Goal: Information Seeking & Learning: Learn about a topic

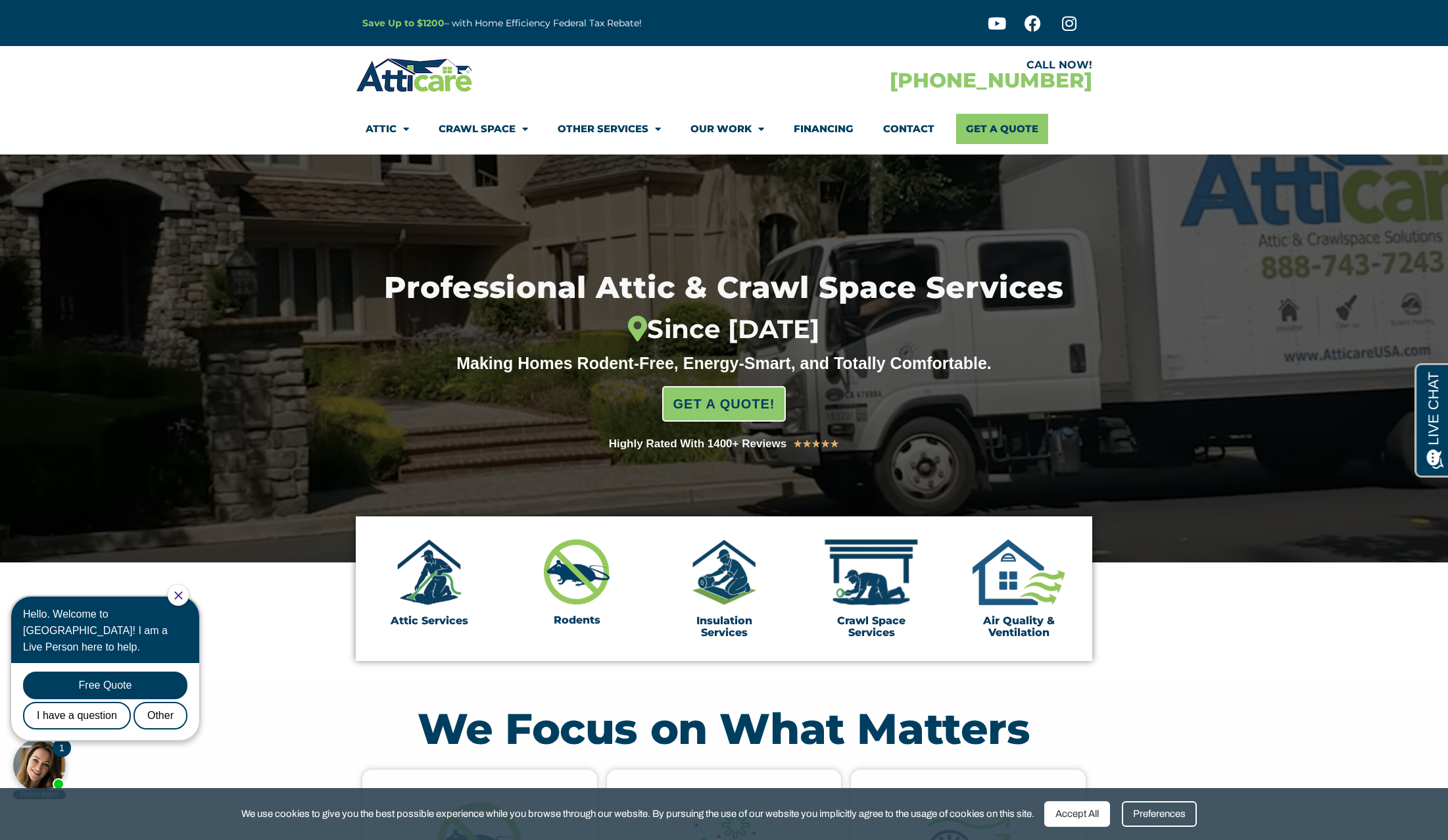
click at [387, 77] on img at bounding box center [415, 75] width 118 height 38
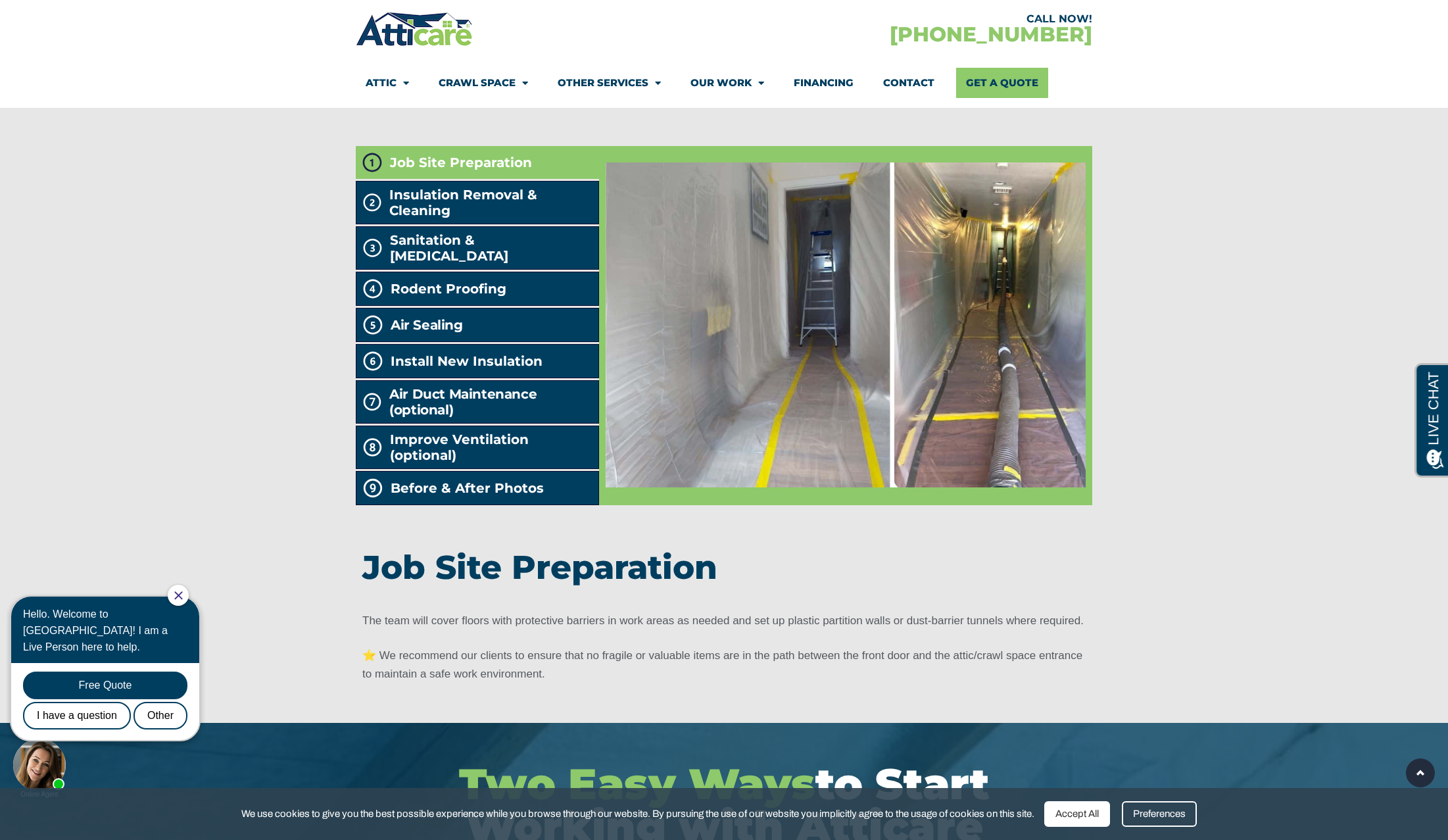
scroll to position [2118, 0]
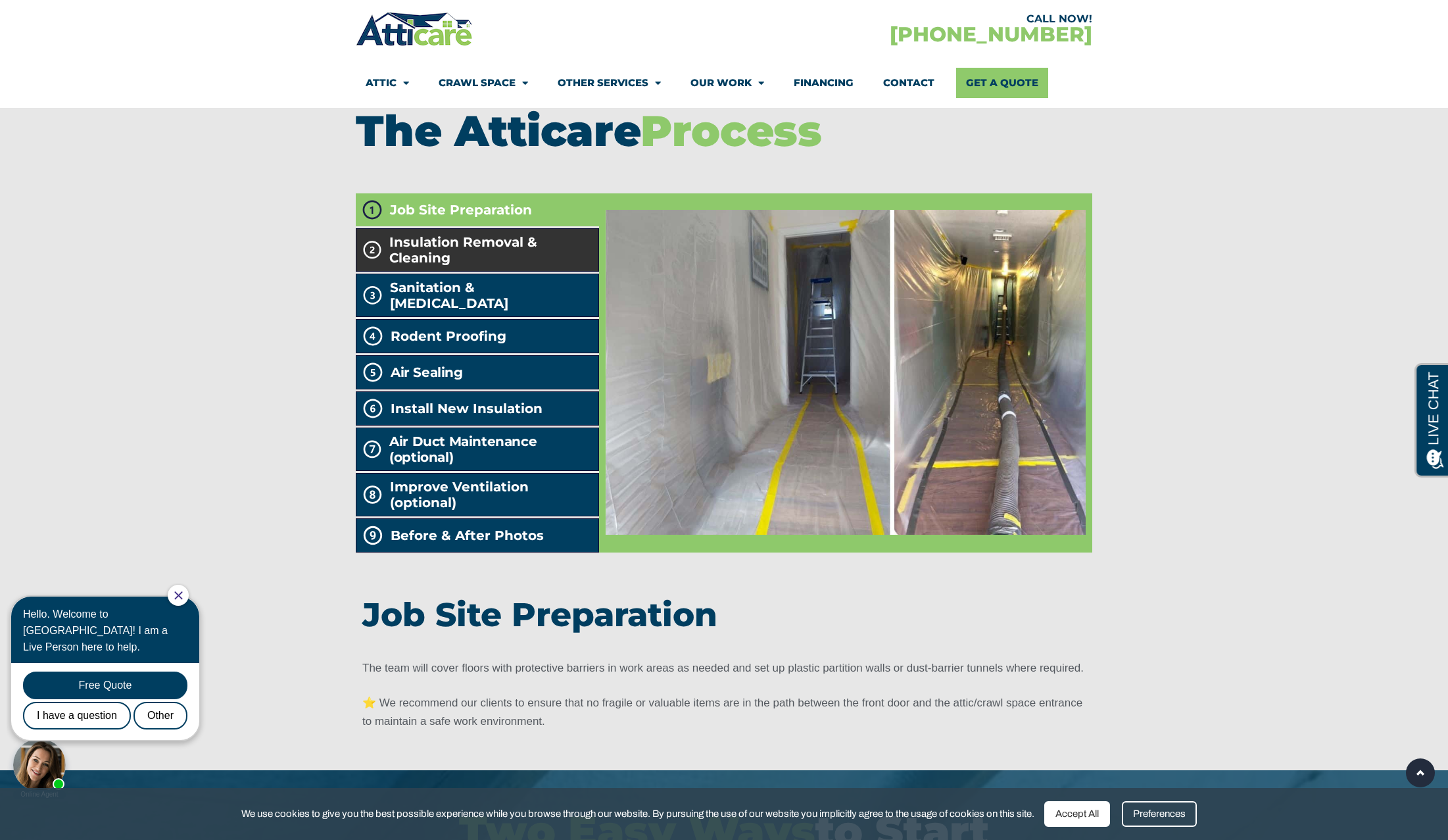
click at [432, 265] on span "Insulation Removal & Cleaning" at bounding box center [490, 250] width 203 height 32
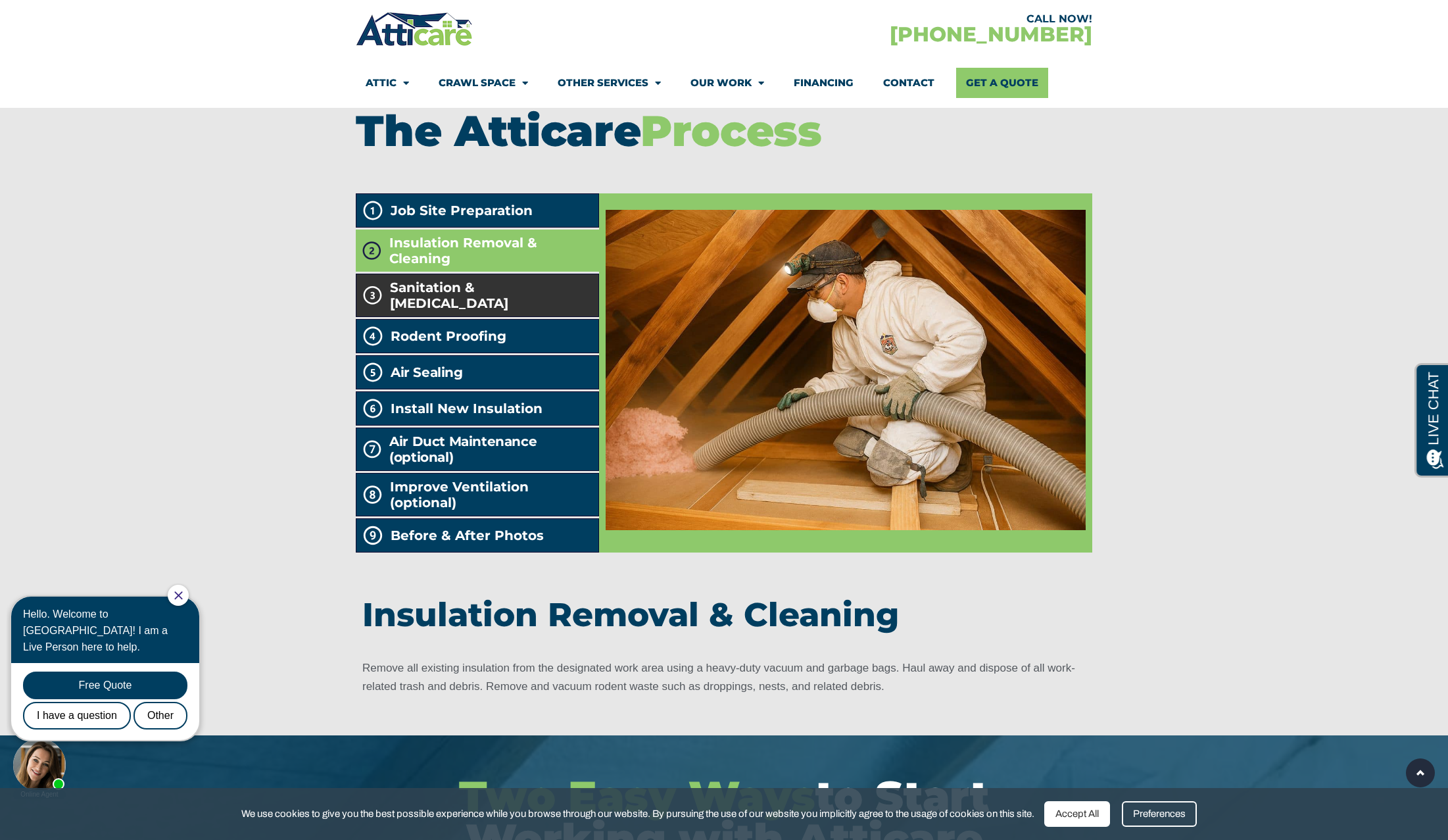
click at [433, 311] on span "Sanitation & [MEDICAL_DATA]" at bounding box center [491, 295] width 203 height 32
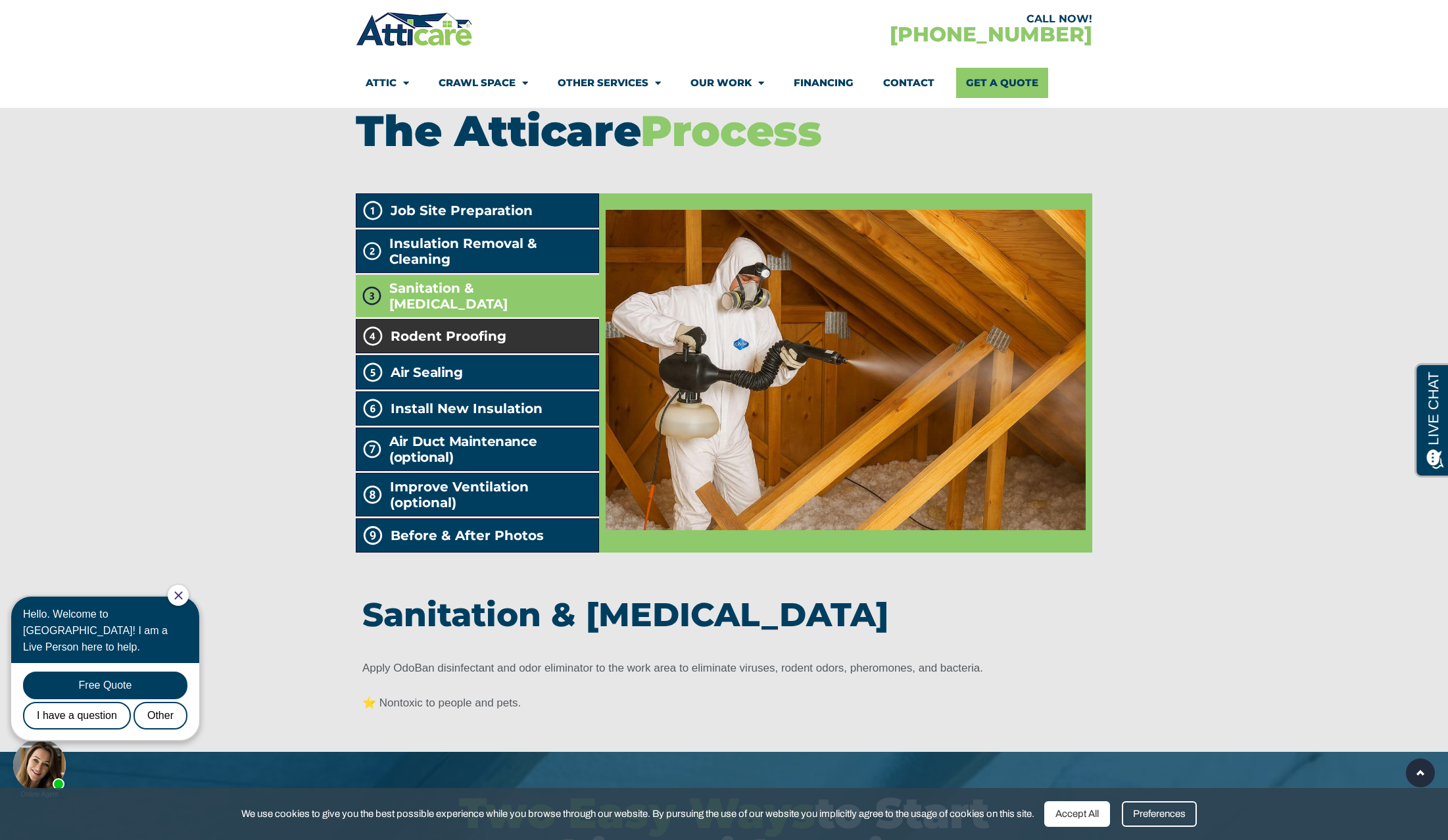
click at [451, 344] on span "Rodent Proofing" at bounding box center [449, 336] width 116 height 16
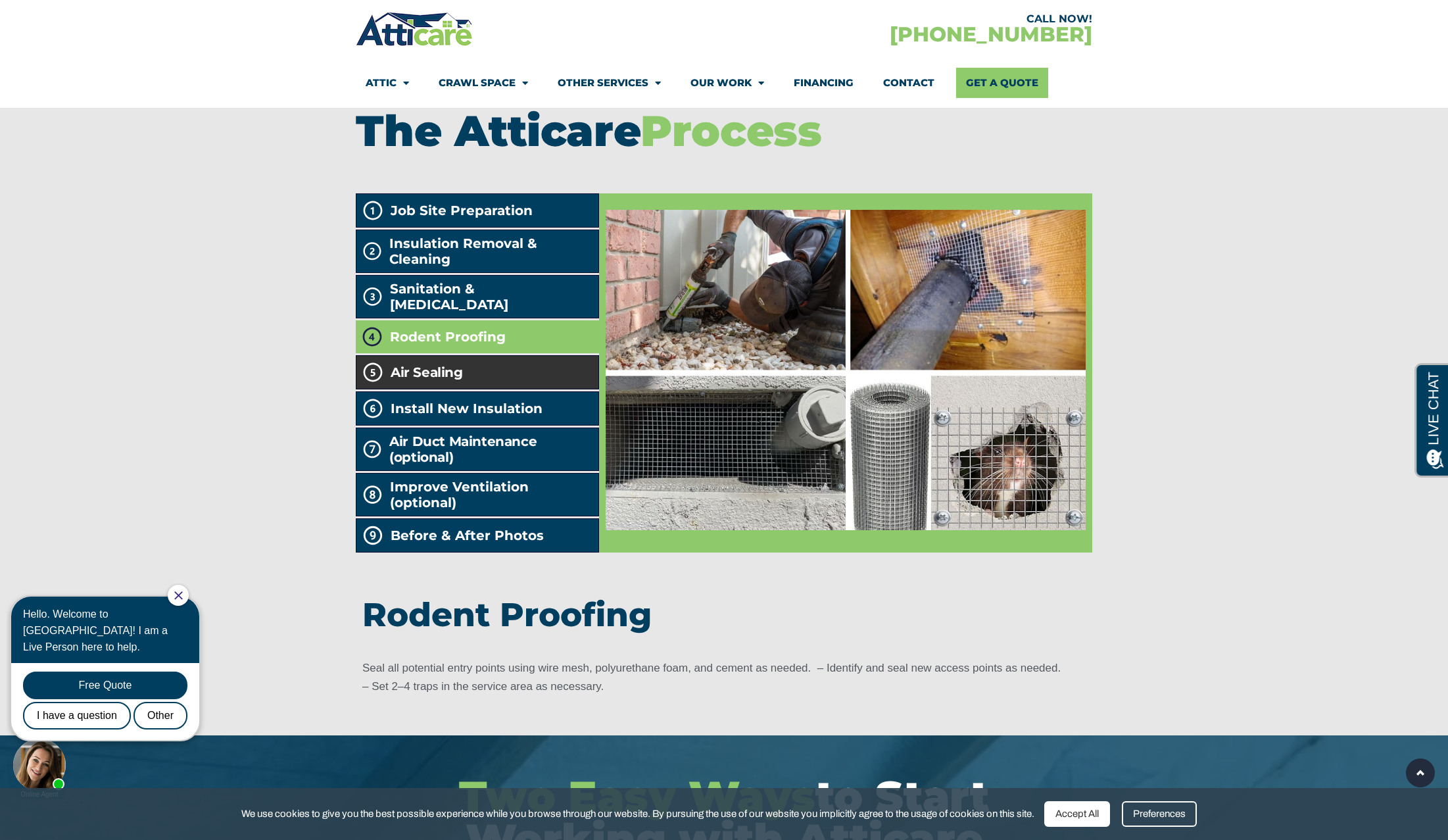
click at [460, 380] on h2 "Air Sealing" at bounding box center [427, 373] width 72 height 16
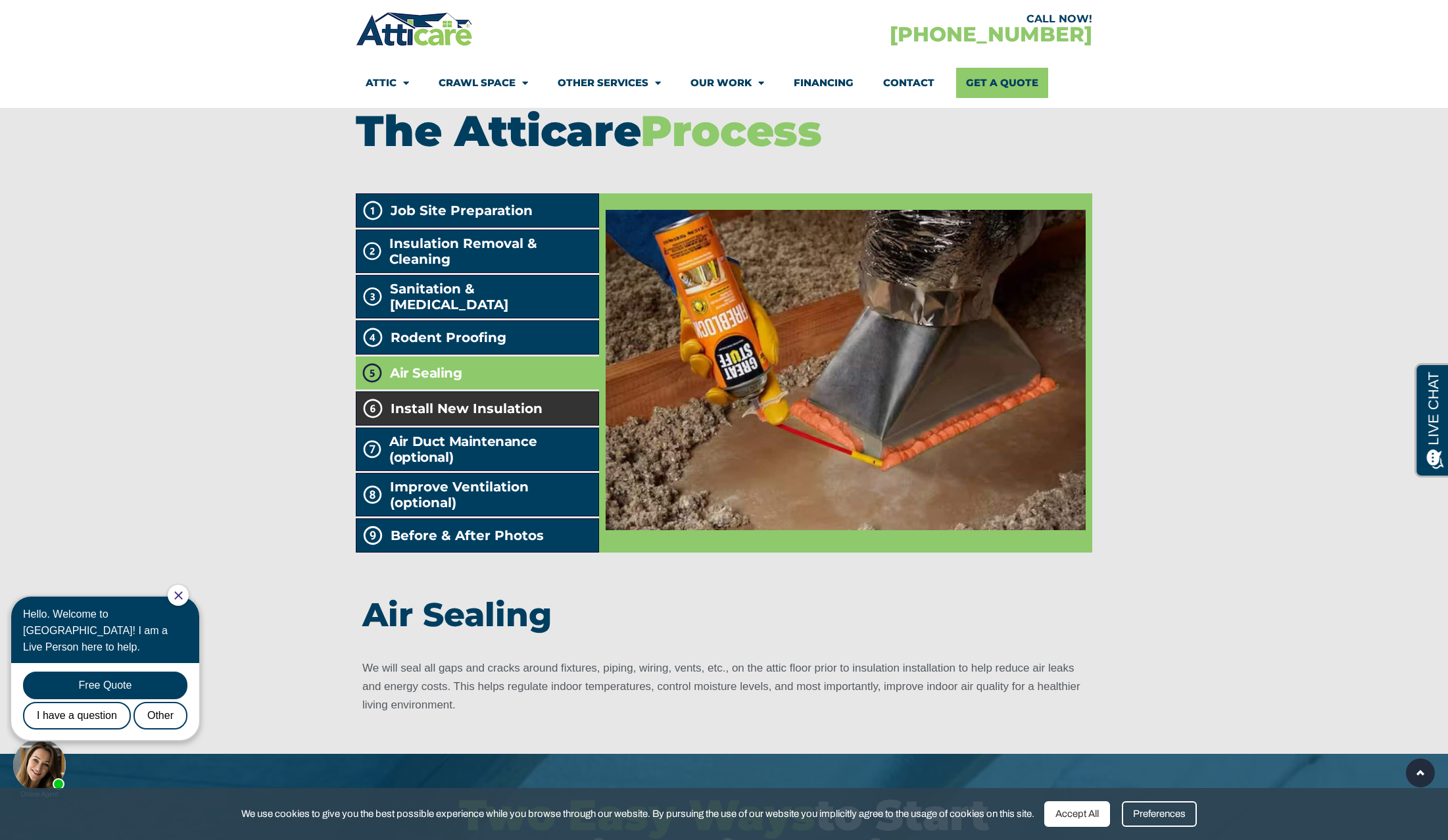
click at [486, 416] on span "Install New Insulation" at bounding box center [467, 409] width 152 height 16
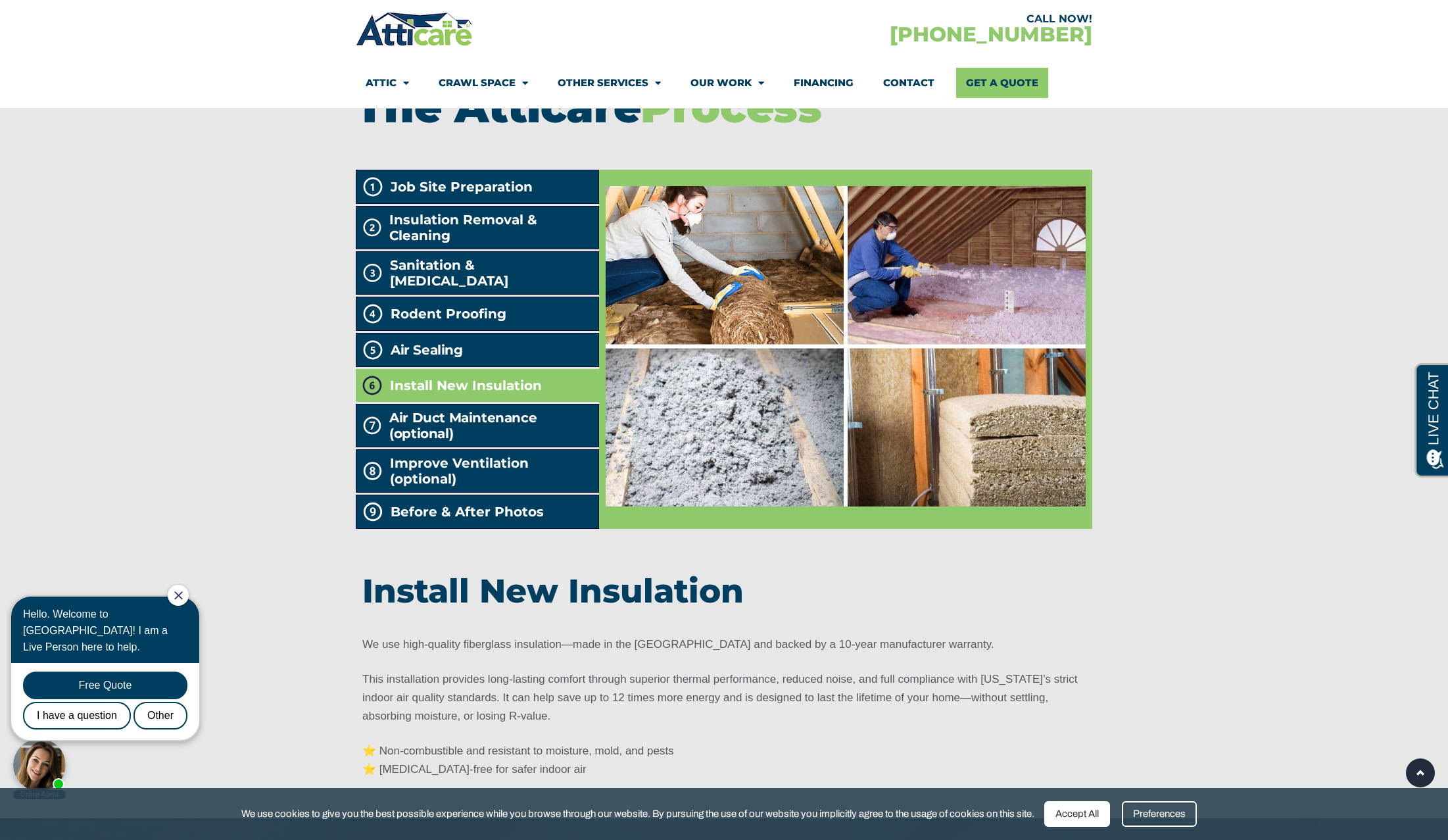
scroll to position [2144, 0]
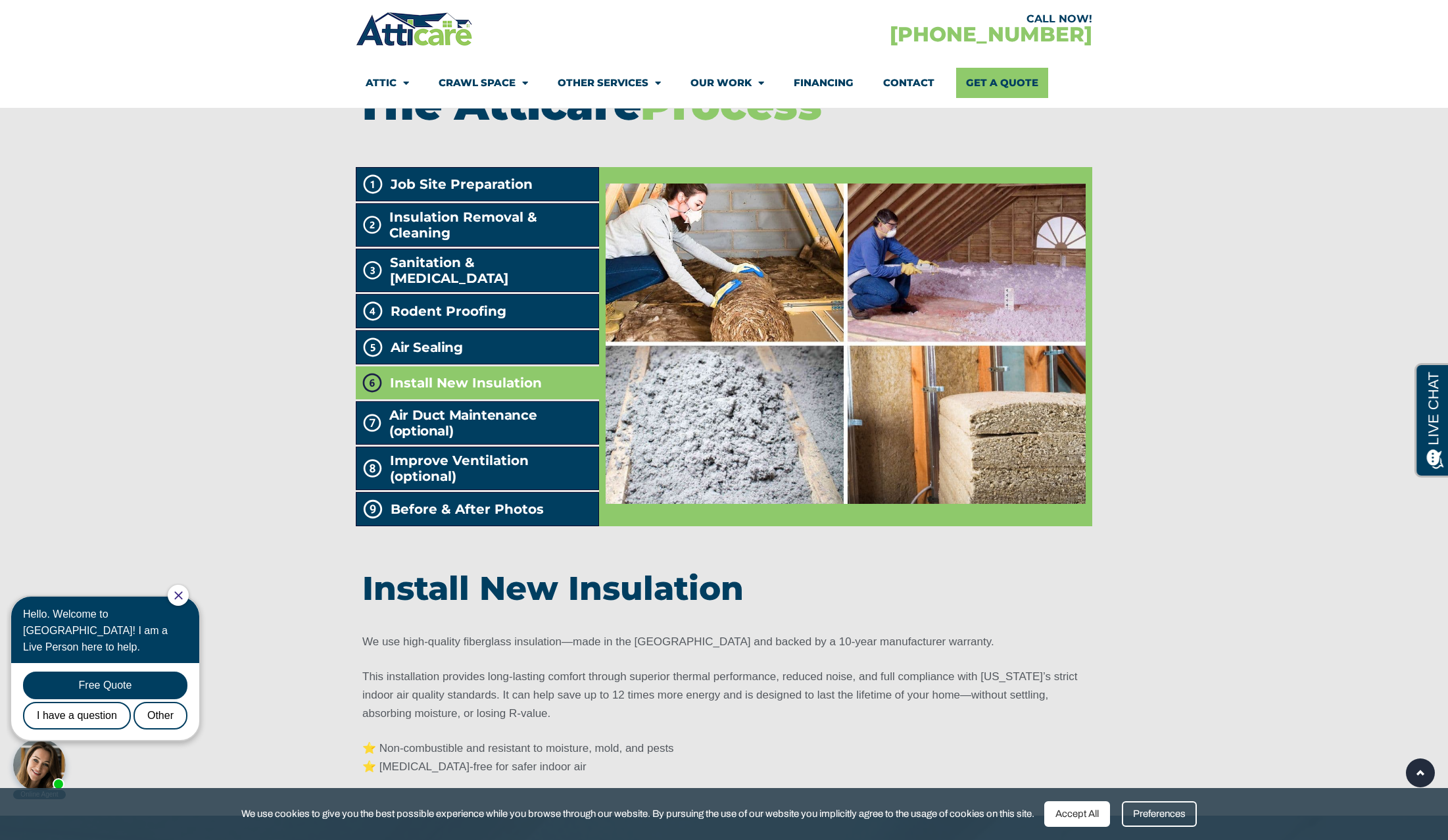
click at [705, 336] on img at bounding box center [845, 344] width 480 height 320
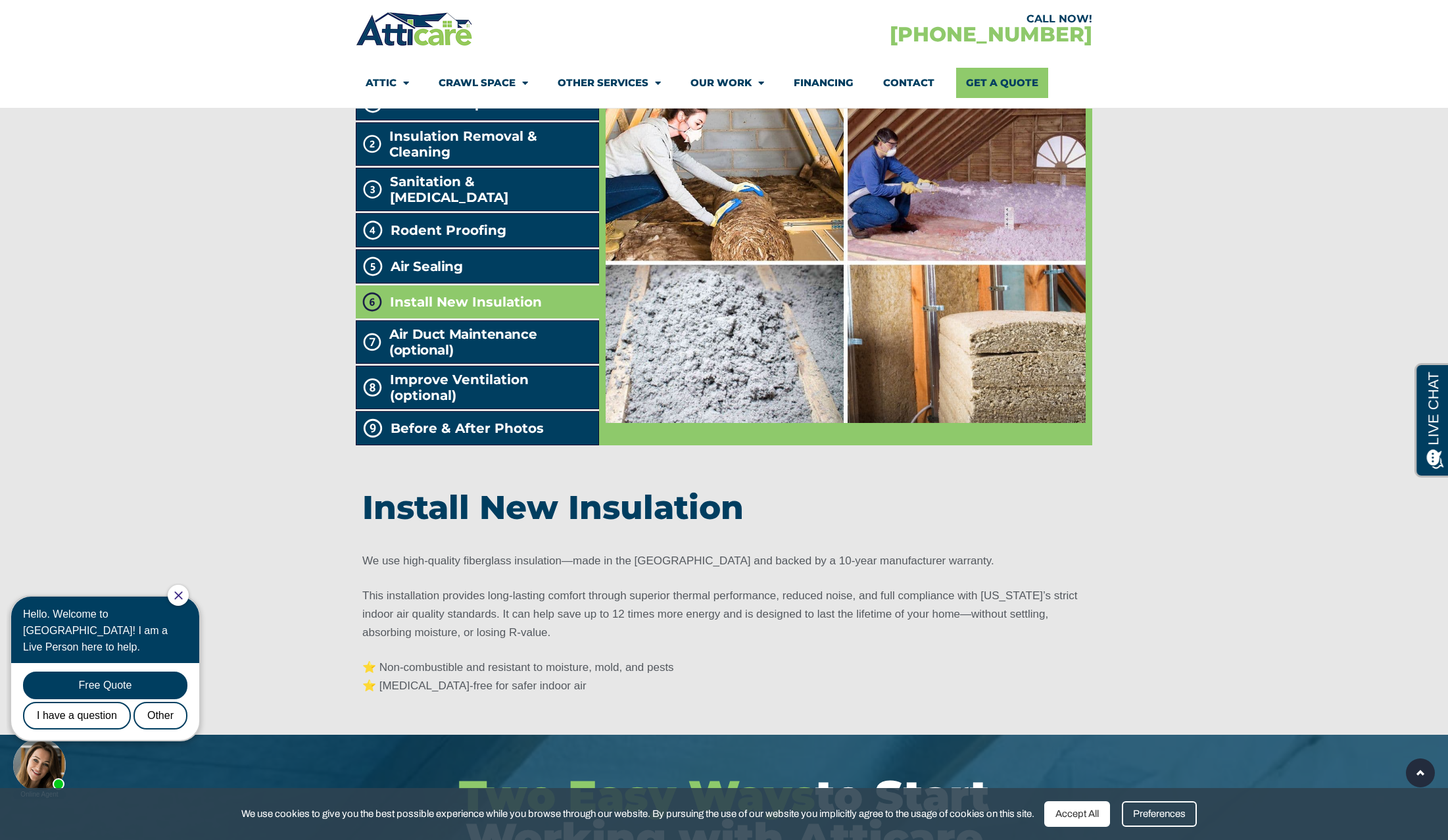
scroll to position [2229, 0]
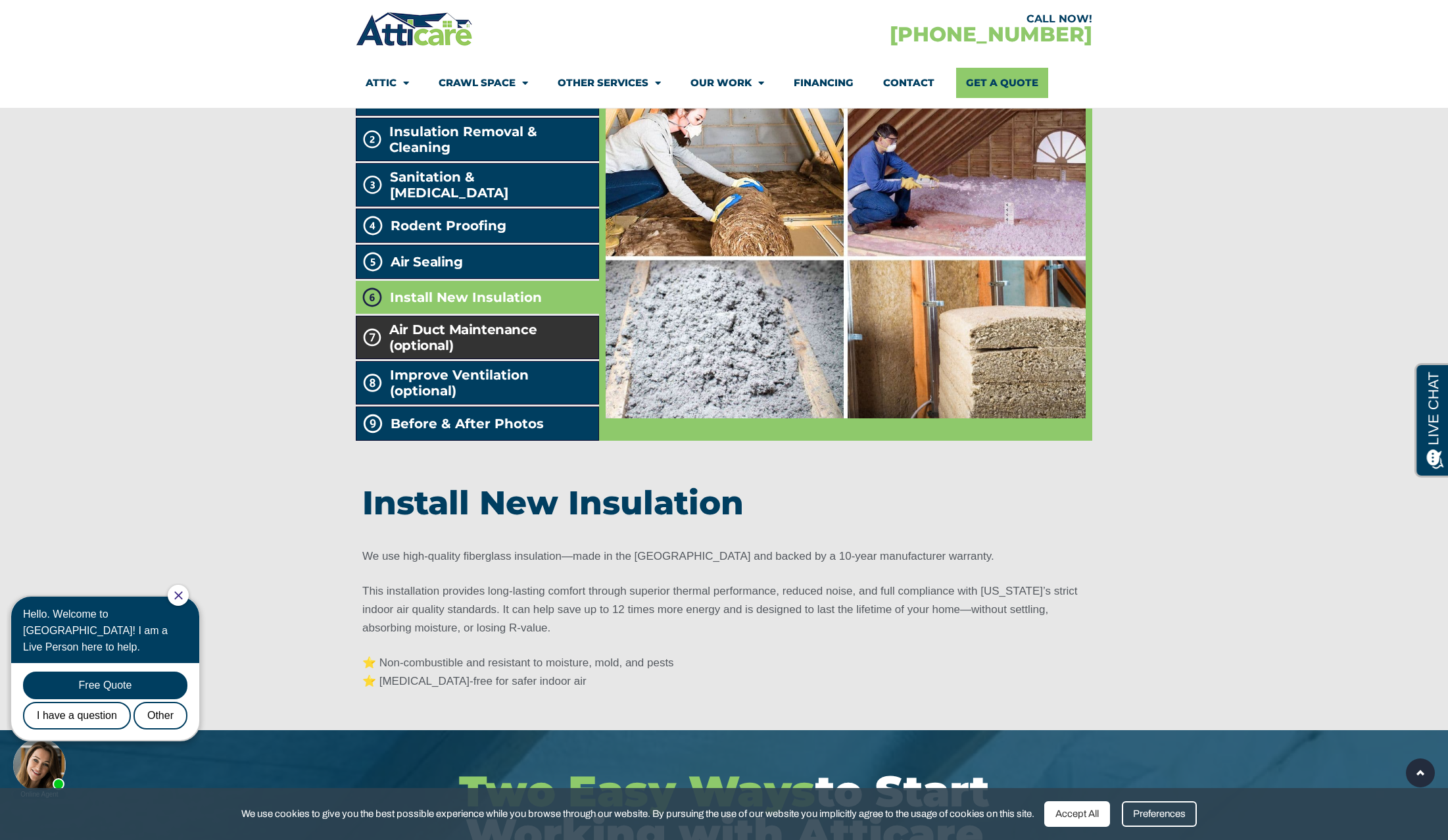
click at [542, 353] on h2 "Air Duct Maintenance (optional)" at bounding box center [490, 337] width 203 height 32
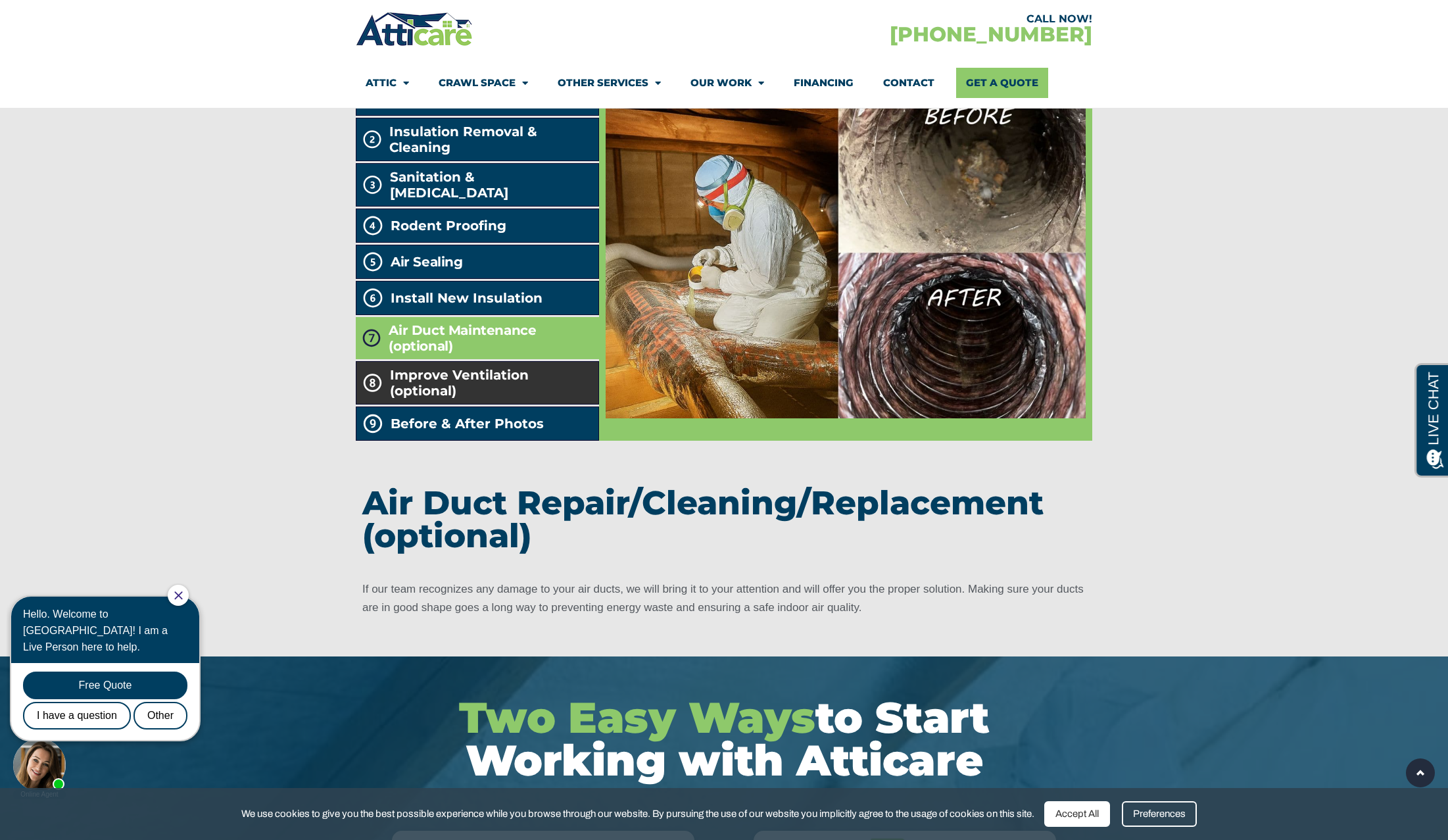
click at [537, 399] on span "Improve Ventilation (optional)" at bounding box center [491, 383] width 203 height 32
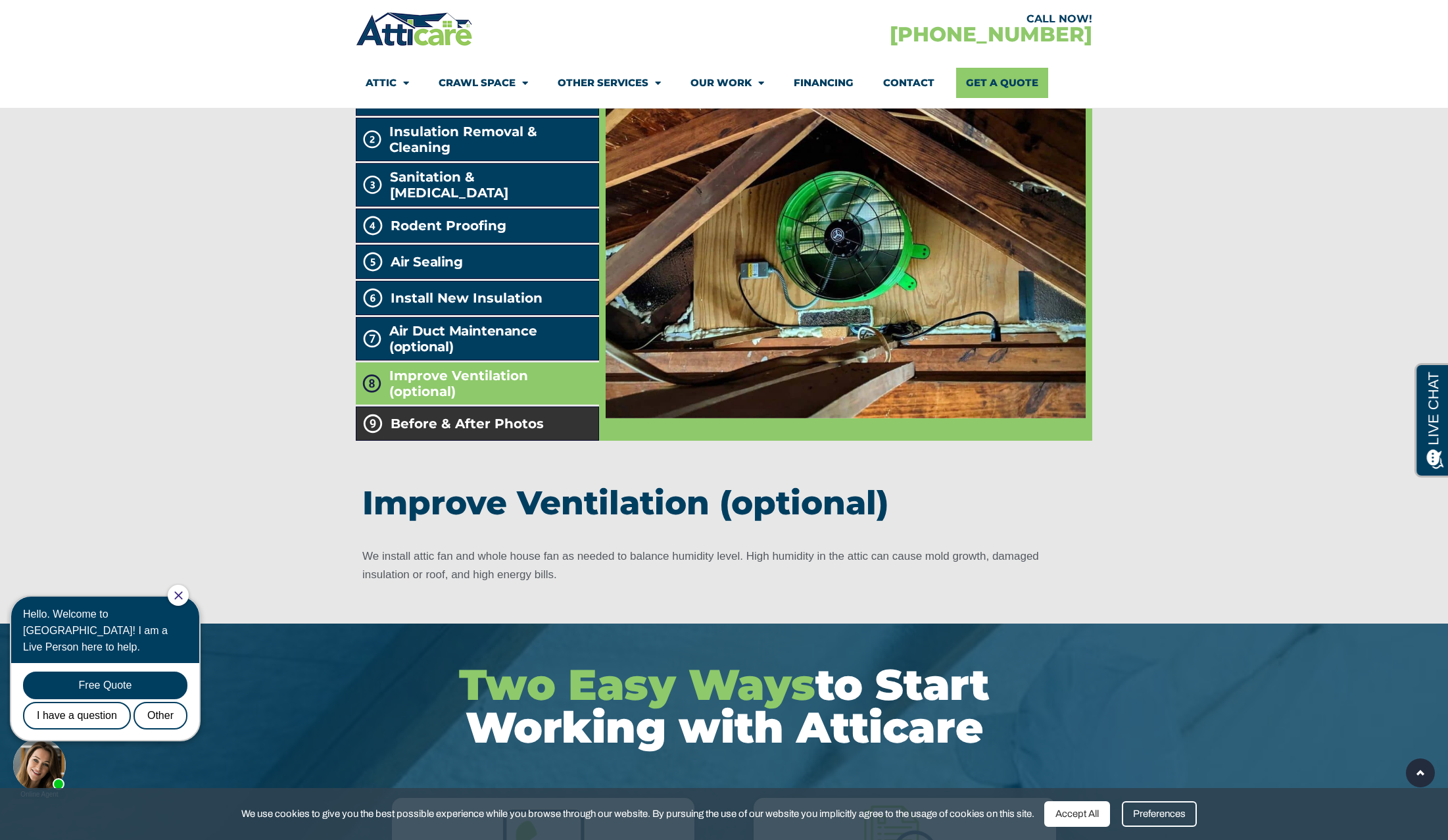
click at [551, 440] on li "Before & After Photos" at bounding box center [477, 424] width 243 height 34
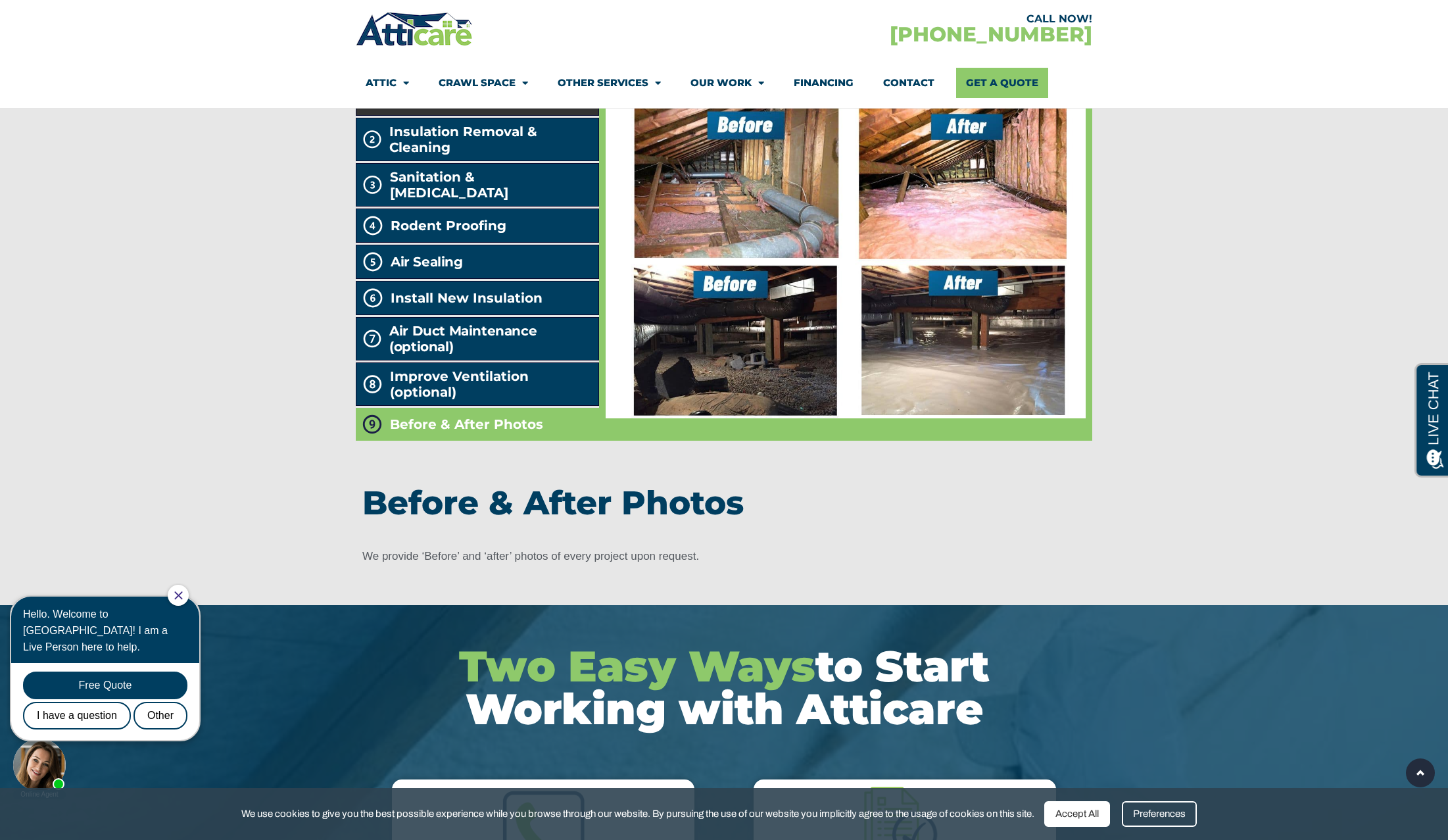
click at [490, 116] on li "Job Site Preparation" at bounding box center [477, 98] width 243 height 34
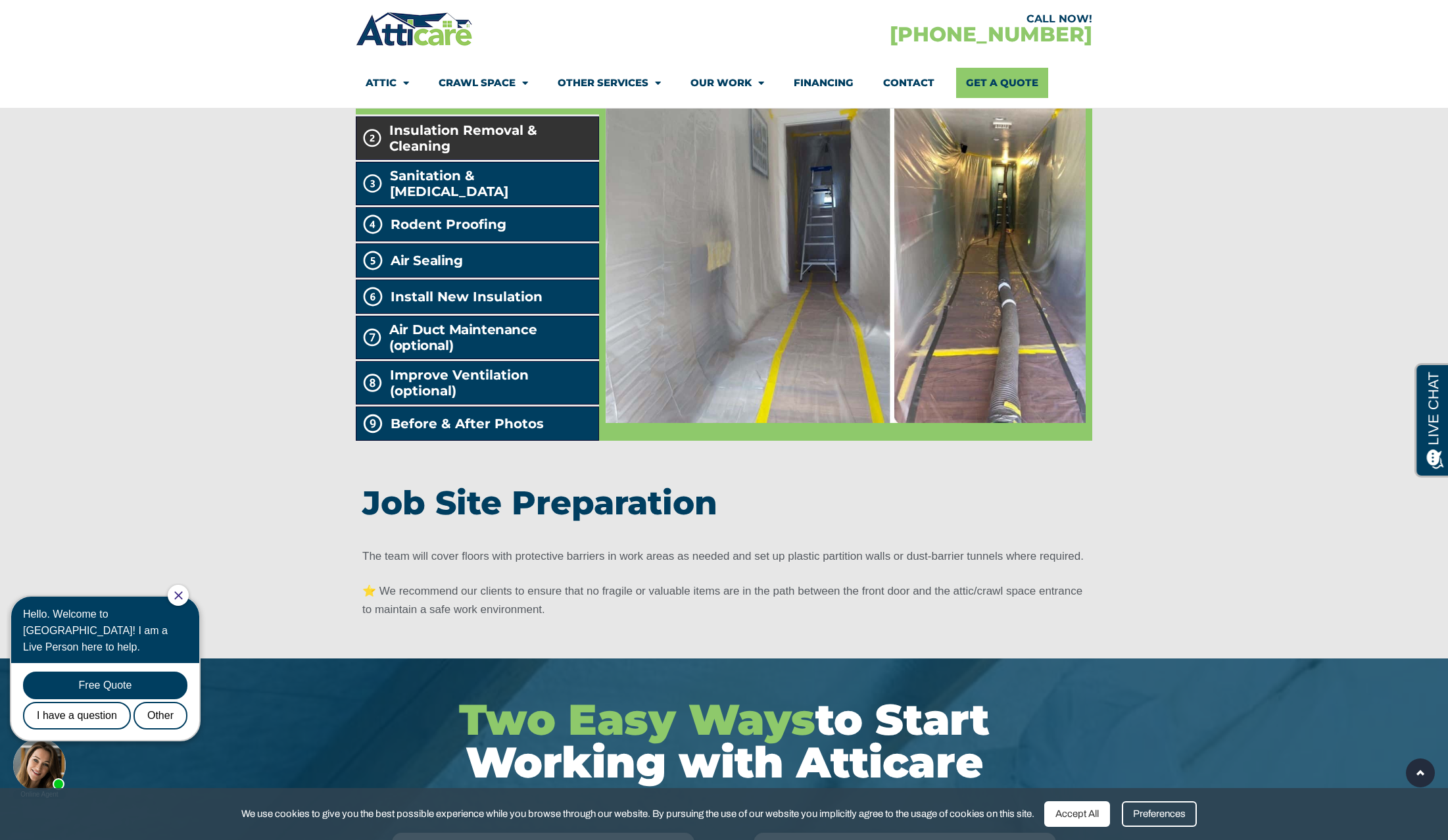
click at [485, 154] on span "Insulation Removal & Cleaning" at bounding box center [490, 138] width 203 height 32
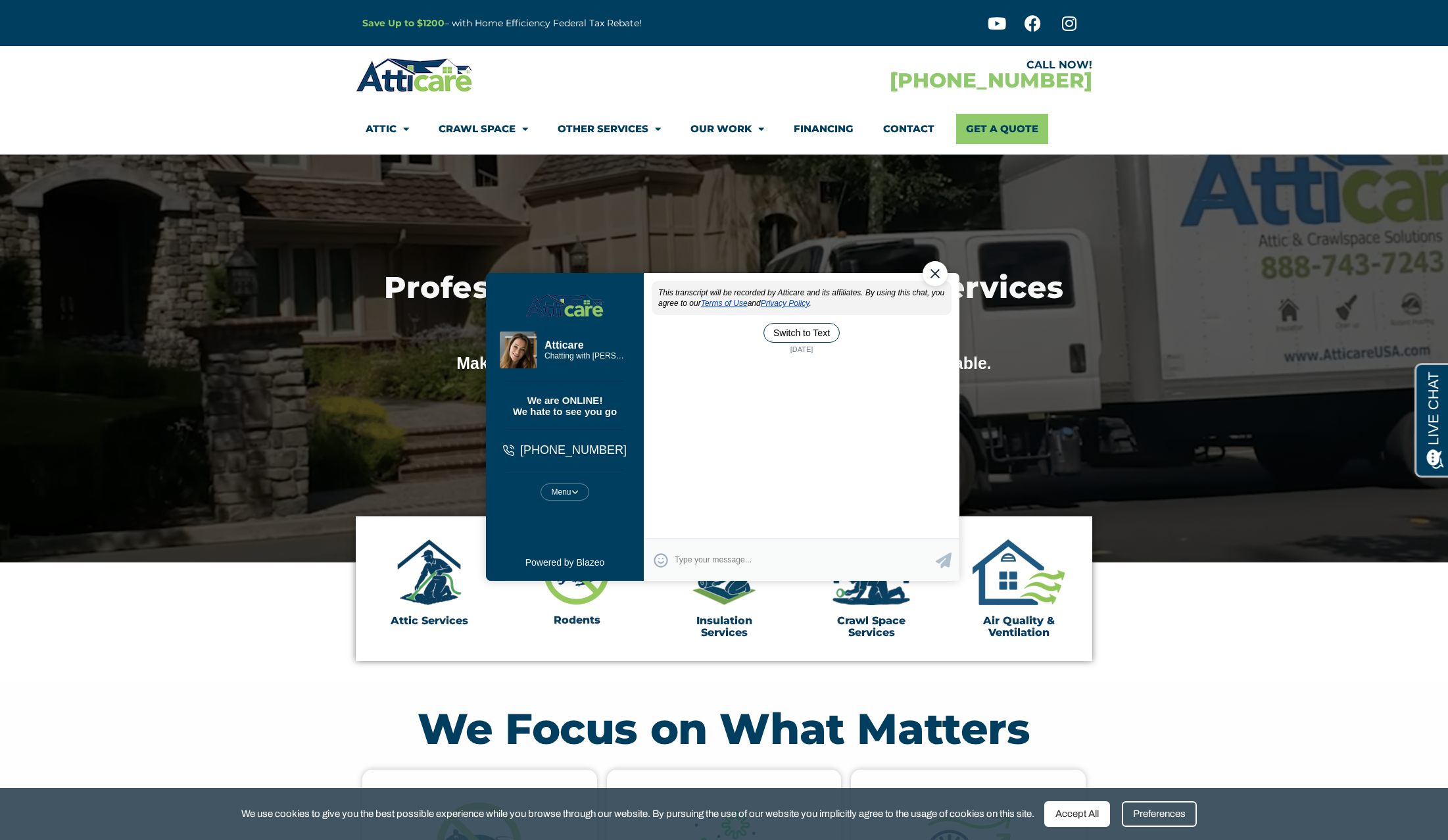
scroll to position [0, 0]
